Goal: Ask a question: Seek information or help from site administrators or community

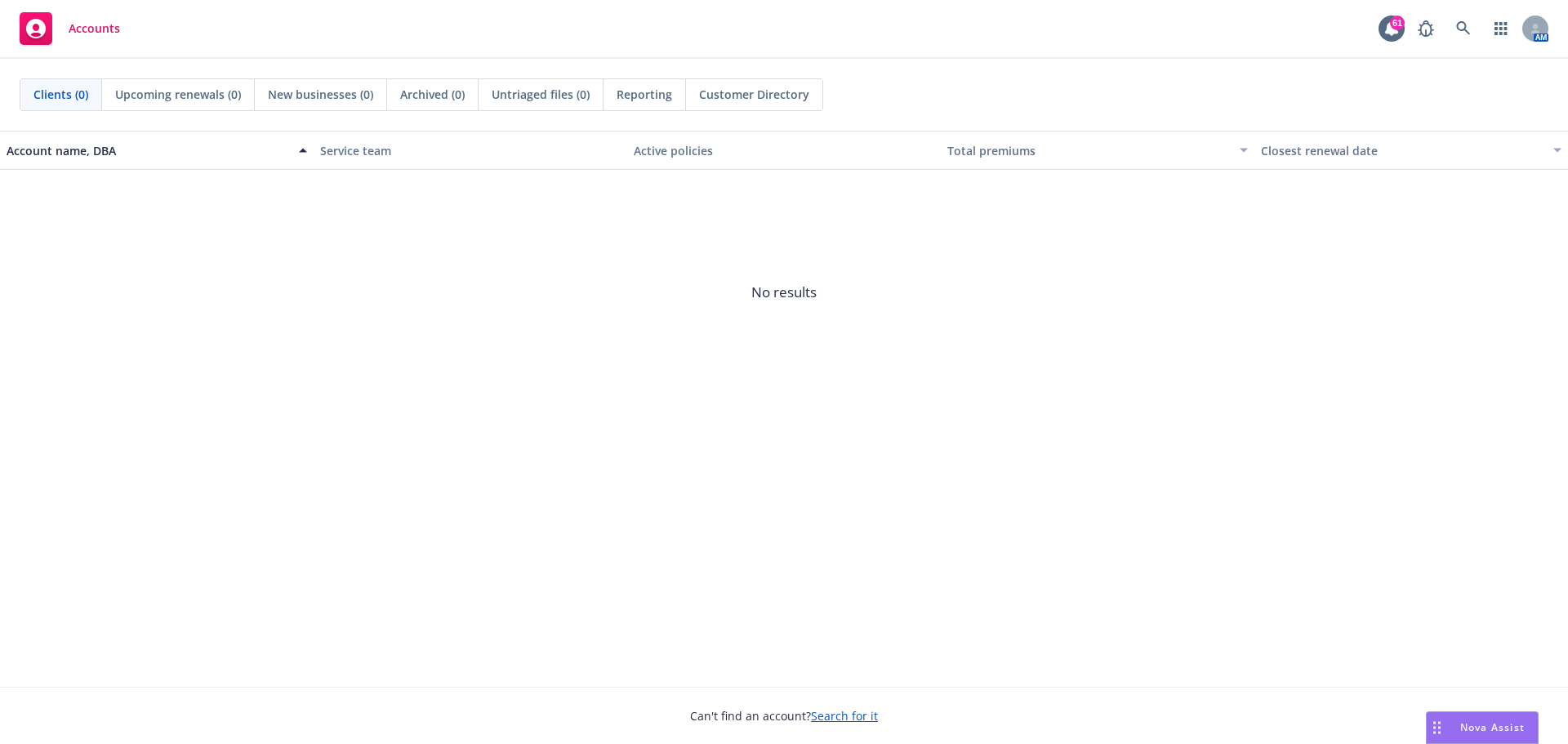
click at [1162, 701] on div "Can't find an account? Search for it" at bounding box center [784, 706] width 1568 height 38
click at [1476, 728] on span "Nova Assist" at bounding box center [1492, 727] width 64 height 14
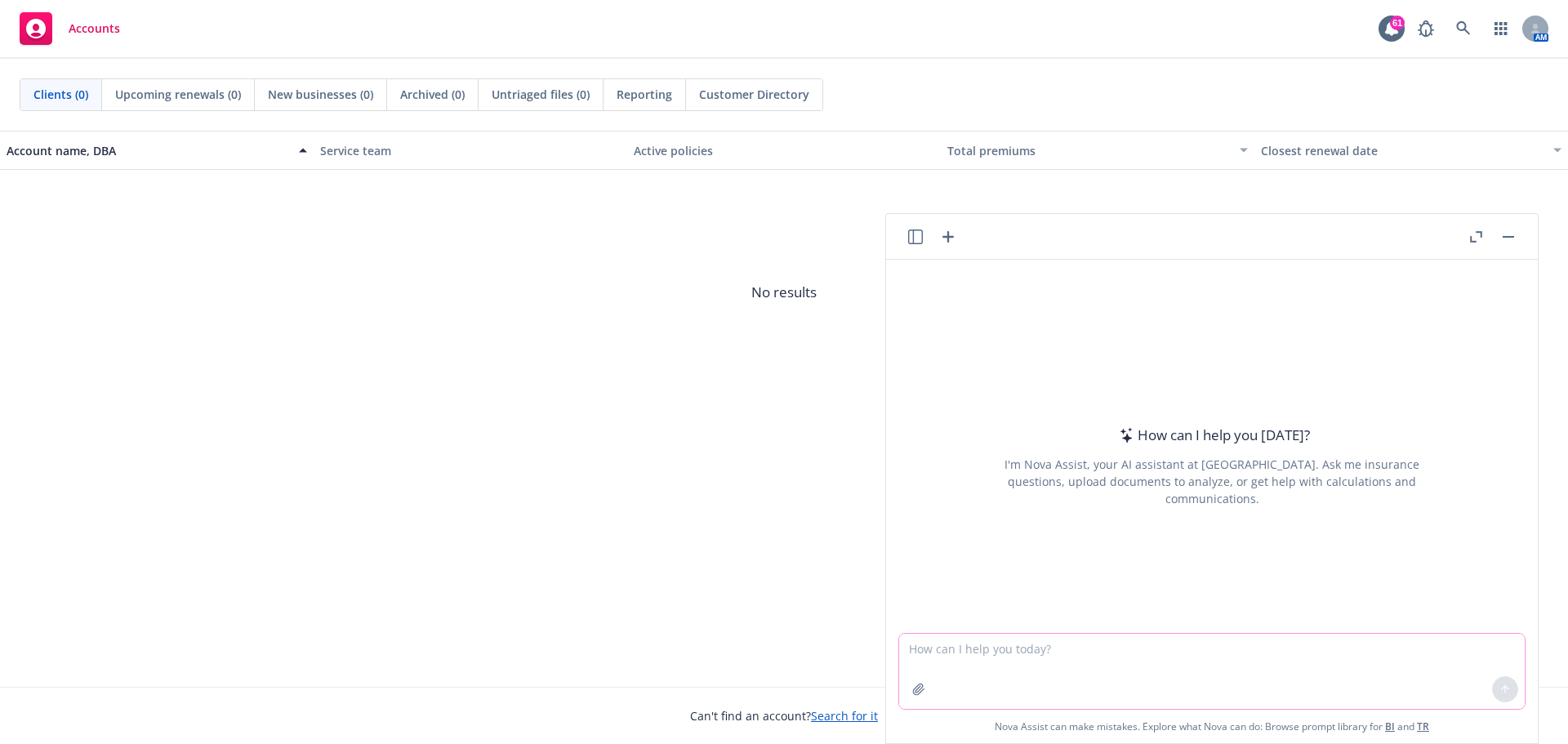
click at [1042, 656] on textarea at bounding box center [1211, 671] width 626 height 75
type textarea "Please provide a high level summary of Wellness Coach services"
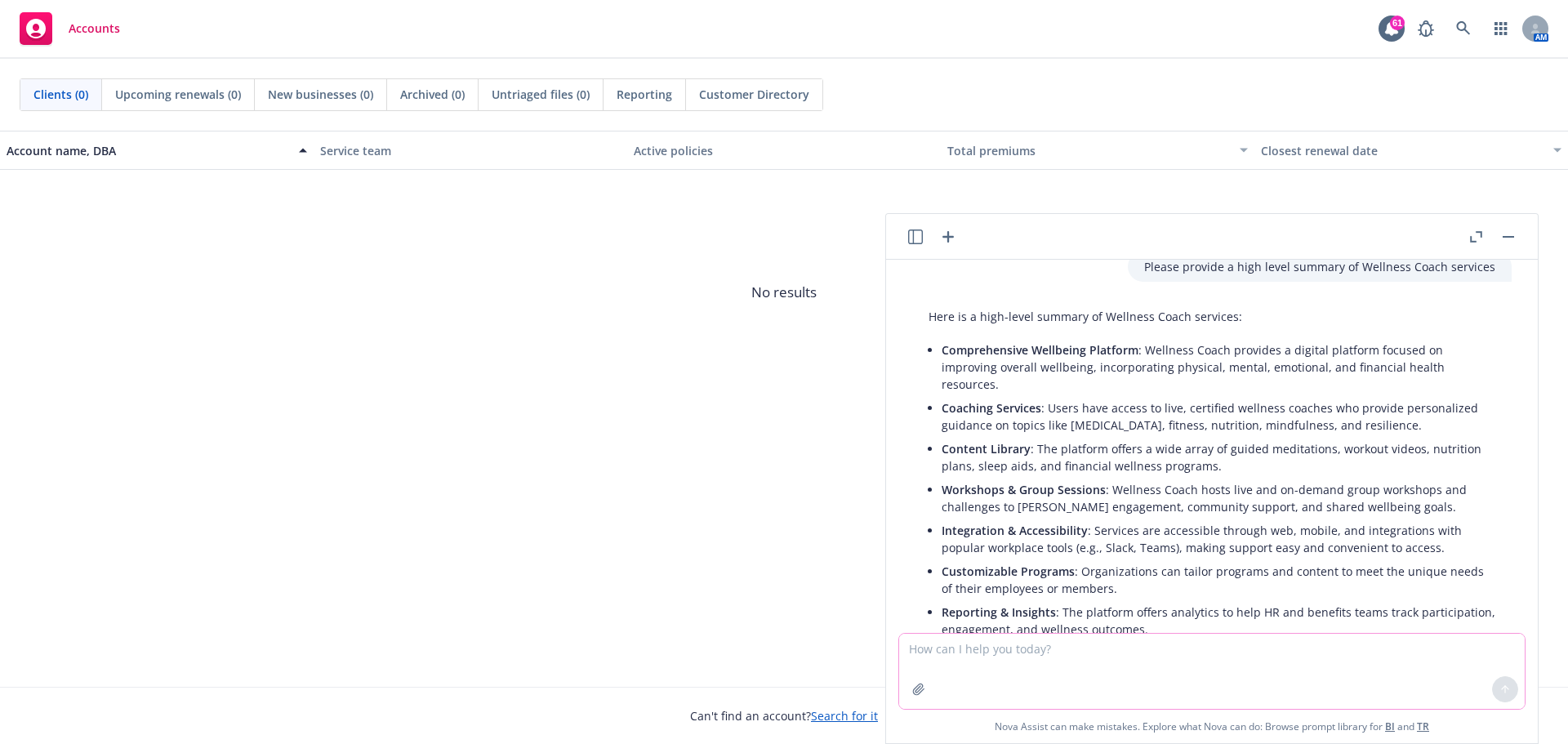
scroll to position [20, 0]
